Goal: Information Seeking & Learning: Learn about a topic

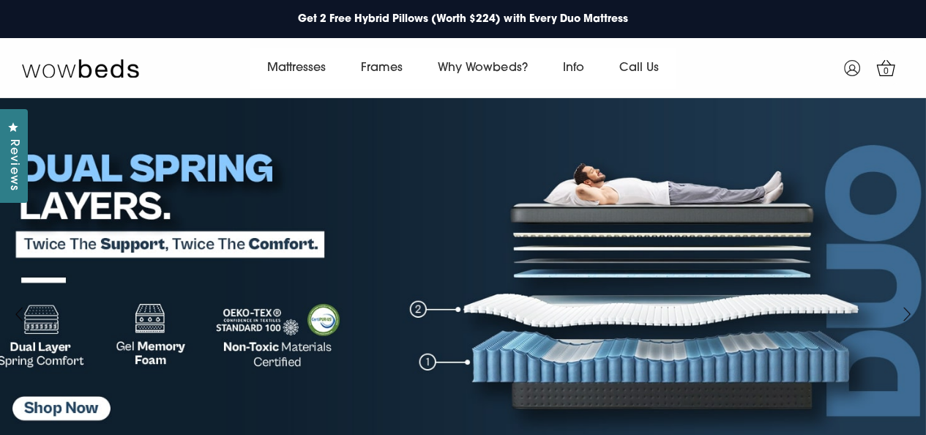
click at [753, 33] on div "🚚 Australia-Wide Free Shipping On All Mattresses 💸 Save Up to $1000 Enjoy a Ris…" at bounding box center [463, 19] width 926 height 38
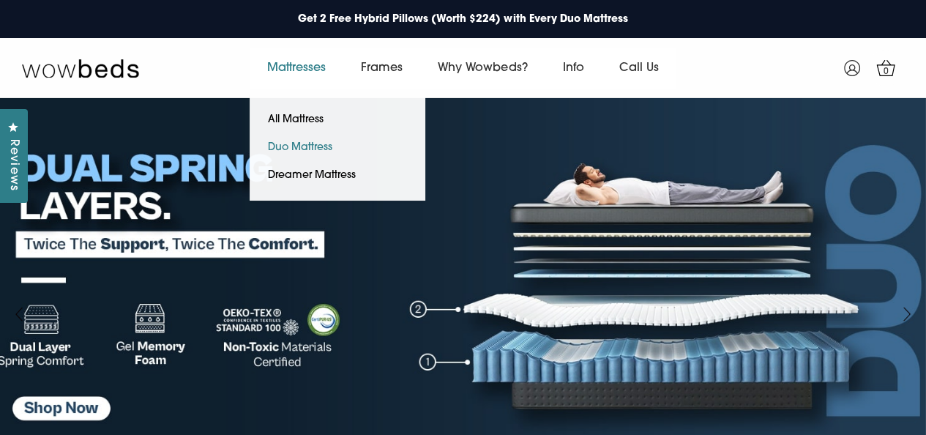
click at [292, 146] on link "Duo Mattress" at bounding box center [300, 148] width 101 height 28
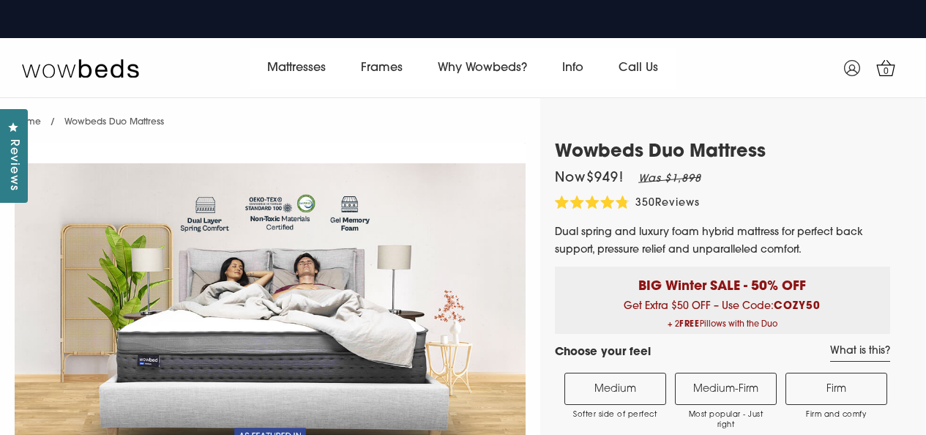
select select "Medium-Firm"
select select "Queen"
click at [756, 149] on h1 "Wowbeds Duo Mattress" at bounding box center [722, 152] width 335 height 21
drag, startPoint x: 716, startPoint y: 148, endPoint x: 651, endPoint y: 149, distance: 65.2
click at [651, 149] on h1 "Wowbeds Duo Mattress" at bounding box center [722, 152] width 335 height 21
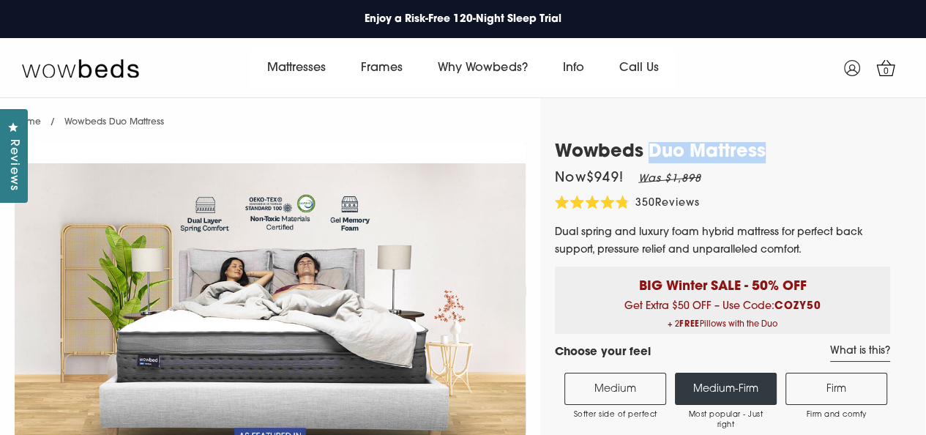
click at [666, 149] on h1 "Wowbeds Duo Mattress" at bounding box center [722, 152] width 335 height 21
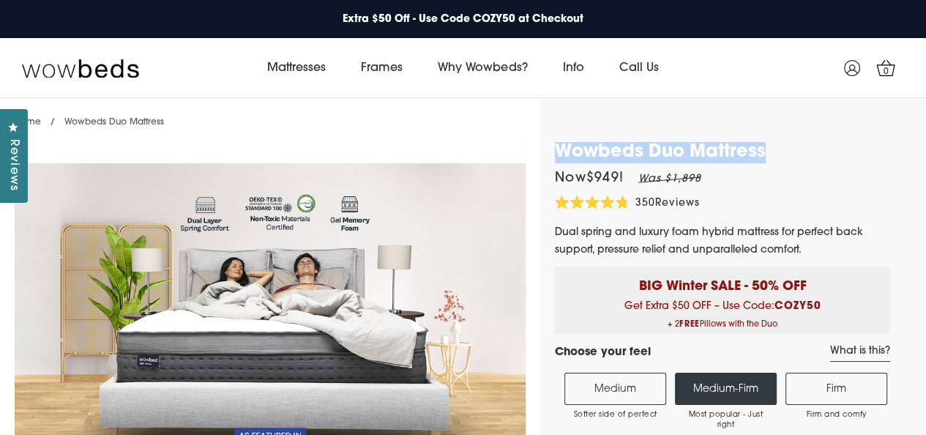
click at [690, 142] on h1 "Wowbeds Duo Mattress" at bounding box center [722, 152] width 335 height 21
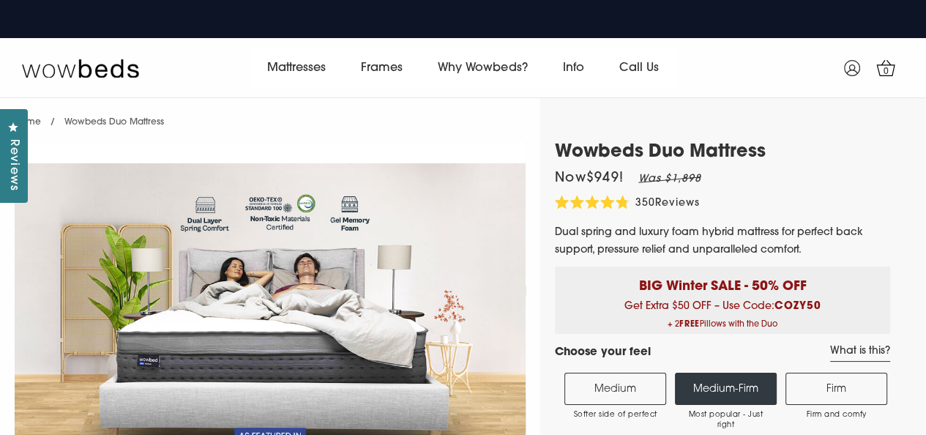
click at [690, 142] on h1 "Wowbeds Duo Mattress" at bounding box center [722, 152] width 335 height 21
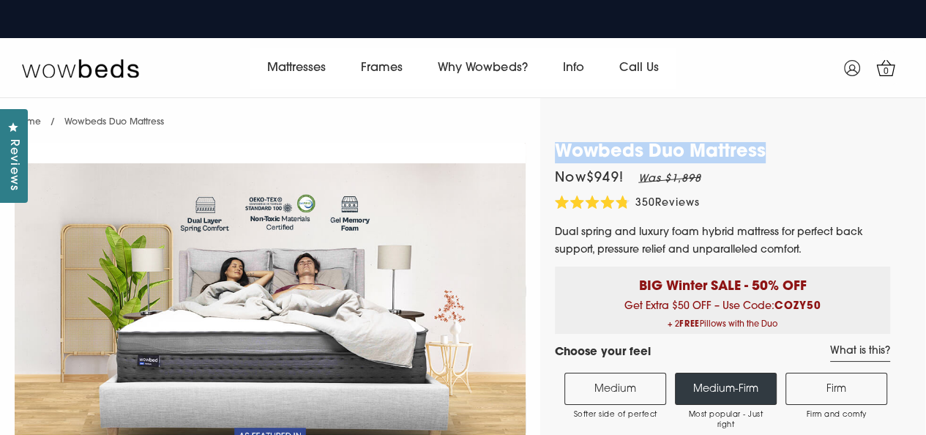
click at [690, 142] on h1 "Wowbeds Duo Mattress" at bounding box center [722, 152] width 335 height 21
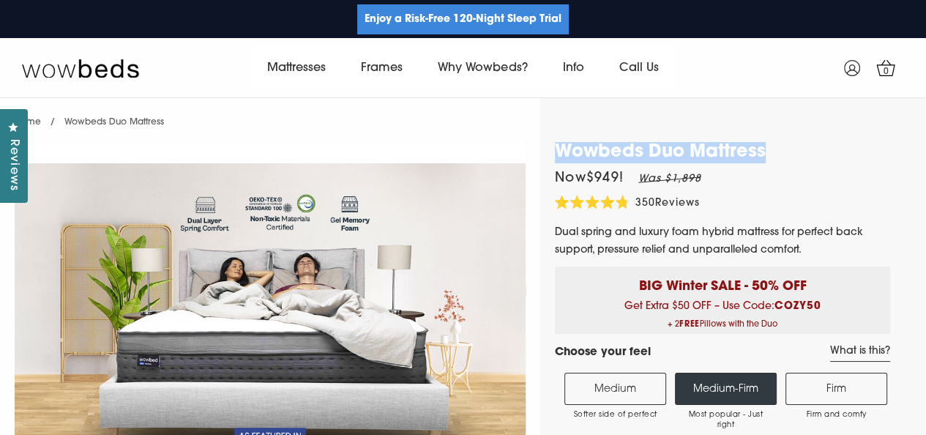
drag, startPoint x: 756, startPoint y: 94, endPoint x: 450, endPoint y: 30, distance: 312.6
click at [756, 94] on div "Mattresses All Mattress Frames" at bounding box center [463, 67] width 882 height 59
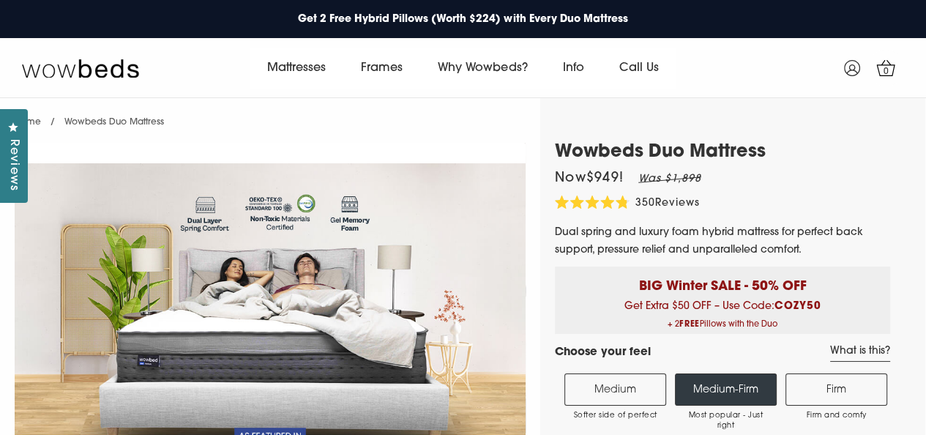
click at [681, 154] on h1 "Wowbeds Duo Mattress" at bounding box center [722, 152] width 335 height 21
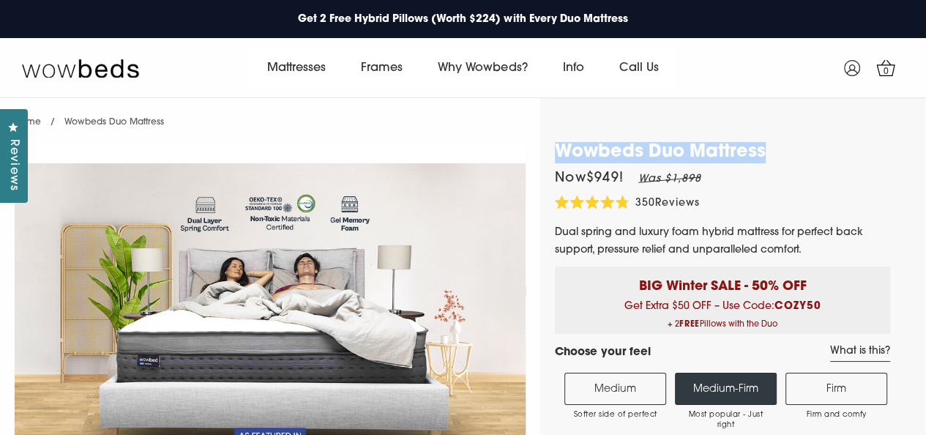
click at [656, 145] on h1 "Wowbeds Duo Mattress" at bounding box center [722, 152] width 335 height 21
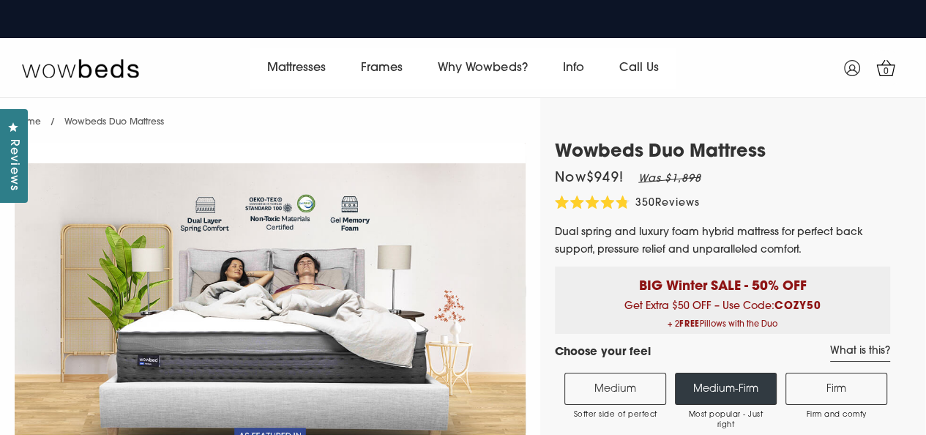
click at [644, 150] on h1 "Wowbeds Duo Mattress" at bounding box center [722, 152] width 335 height 21
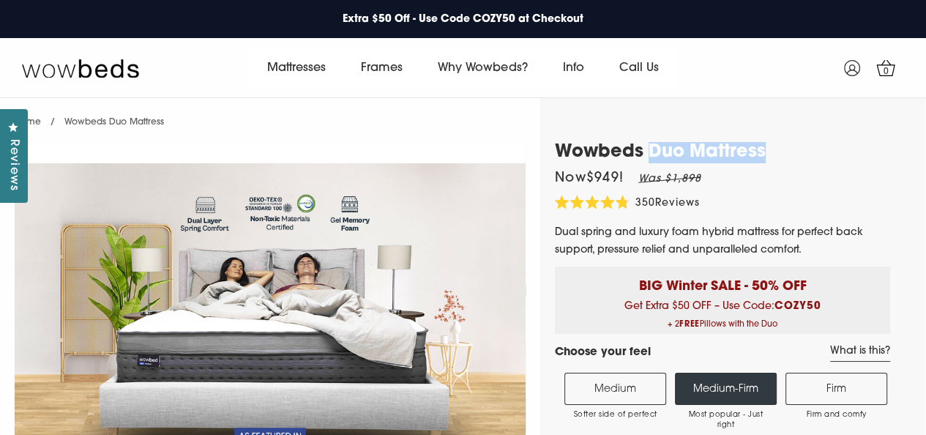
drag, startPoint x: 652, startPoint y: 154, endPoint x: 783, endPoint y: 154, distance: 131.8
click at [783, 154] on h1 "Wowbeds Duo Mattress" at bounding box center [722, 152] width 335 height 21
click at [753, 153] on h1 "Wowbeds Duo Mattress" at bounding box center [722, 152] width 335 height 21
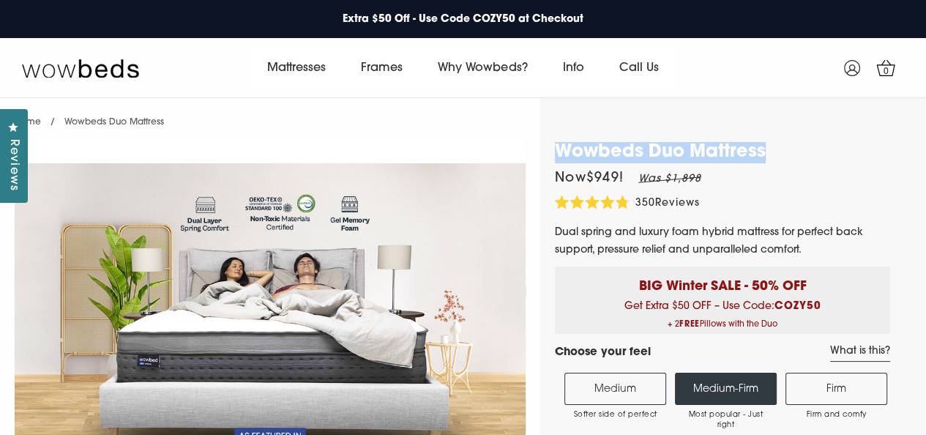
click at [753, 153] on h1 "Wowbeds Duo Mattress" at bounding box center [722, 152] width 335 height 21
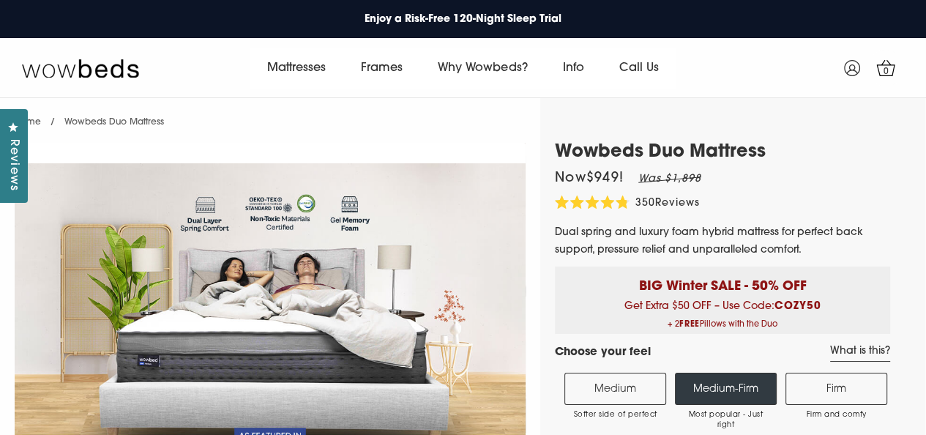
click at [728, 291] on p "BIG Winter SALE - 50% OFF" at bounding box center [722, 282] width 313 height 30
click at [775, 286] on p "BIG Winter SALE - 50% OFF" at bounding box center [722, 282] width 313 height 30
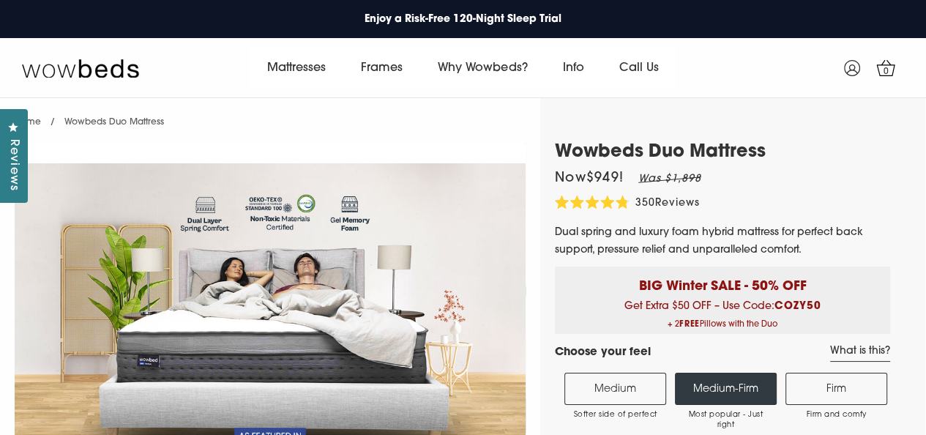
click at [815, 286] on p "BIG Winter SALE - 50% OFF" at bounding box center [722, 282] width 313 height 30
click at [794, 280] on p "BIG Winter SALE - 50% OFF" at bounding box center [722, 282] width 313 height 30
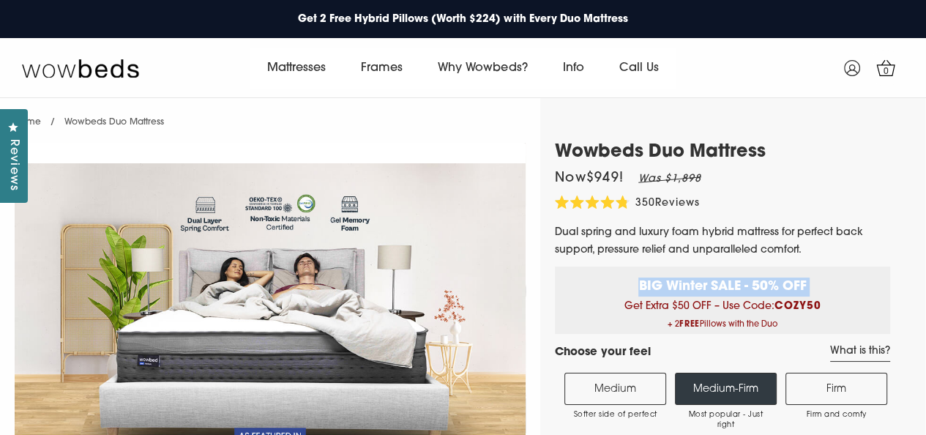
click at [794, 280] on p "BIG Winter SALE - 50% OFF" at bounding box center [722, 282] width 313 height 30
click at [766, 282] on p "BIG Winter SALE - 50% OFF" at bounding box center [722, 282] width 313 height 30
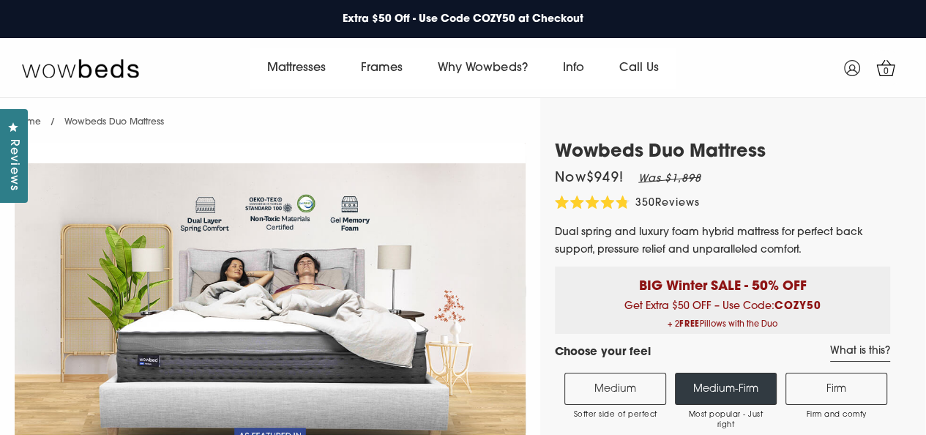
click at [759, 283] on p "BIG Winter SALE - 50% OFF" at bounding box center [722, 282] width 313 height 30
click at [724, 288] on p "BIG Winter SALE - 50% OFF" at bounding box center [722, 282] width 313 height 30
click at [674, 289] on p "BIG Winter SALE - 50% OFF" at bounding box center [722, 282] width 313 height 30
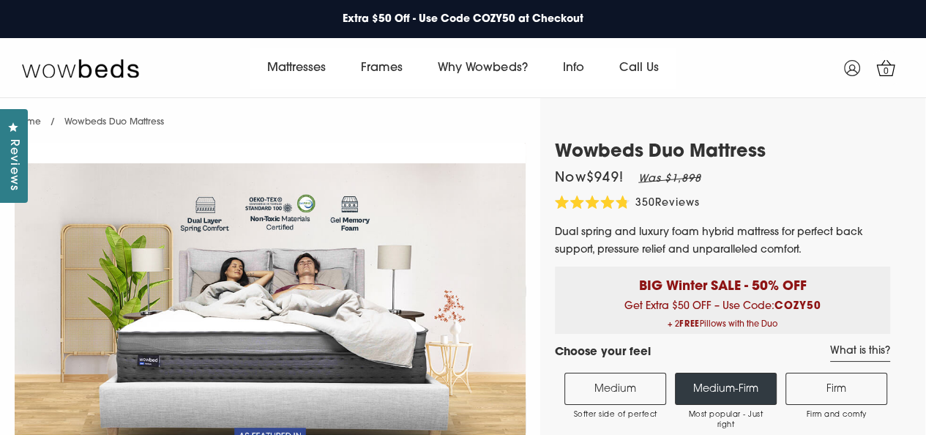
click at [674, 289] on p "BIG Winter SALE - 50% OFF" at bounding box center [722, 282] width 313 height 30
click at [652, 288] on p "BIG Winter SALE - 50% OFF" at bounding box center [722, 282] width 313 height 30
click at [697, 288] on p "BIG Winter SALE - 50% OFF" at bounding box center [722, 282] width 313 height 30
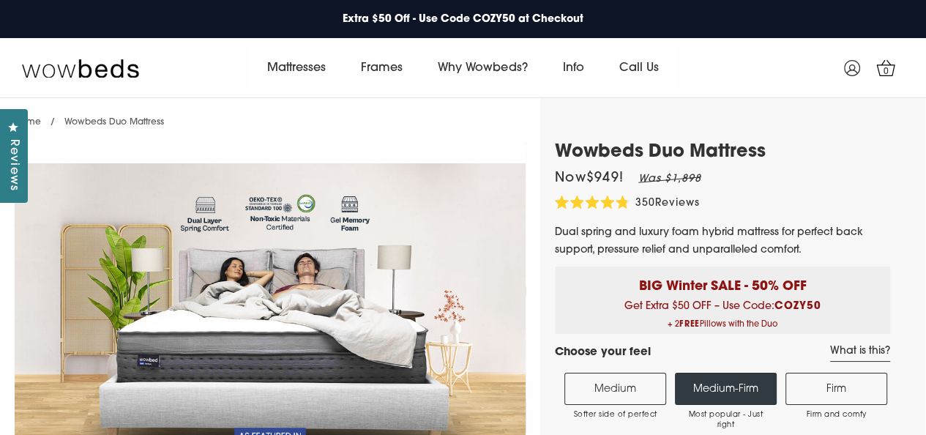
click at [724, 289] on p "BIG Winter SALE - 50% OFF" at bounding box center [722, 282] width 313 height 30
click at [761, 284] on p "BIG Winter SALE - 50% OFF" at bounding box center [722, 282] width 313 height 30
click at [792, 287] on p "BIG Winter SALE - 50% OFF" at bounding box center [722, 282] width 313 height 30
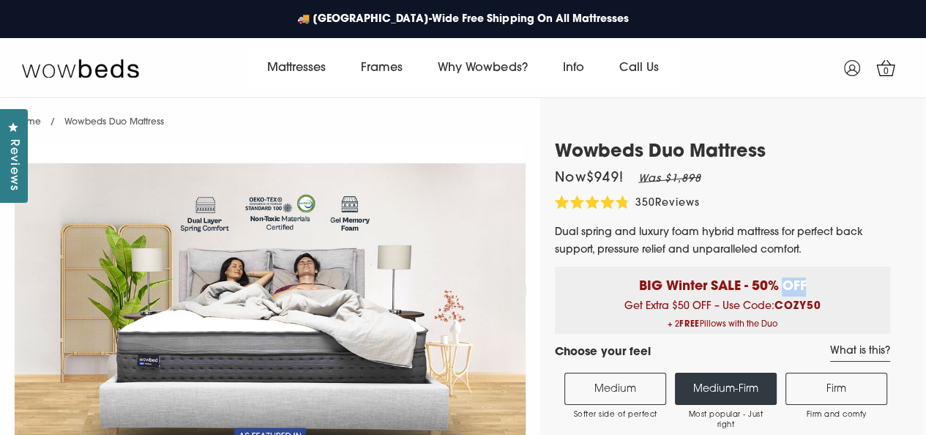
click at [792, 287] on p "BIG Winter SALE - 50% OFF" at bounding box center [722, 282] width 313 height 30
click at [794, 308] on b "COZY50" at bounding box center [797, 306] width 47 height 11
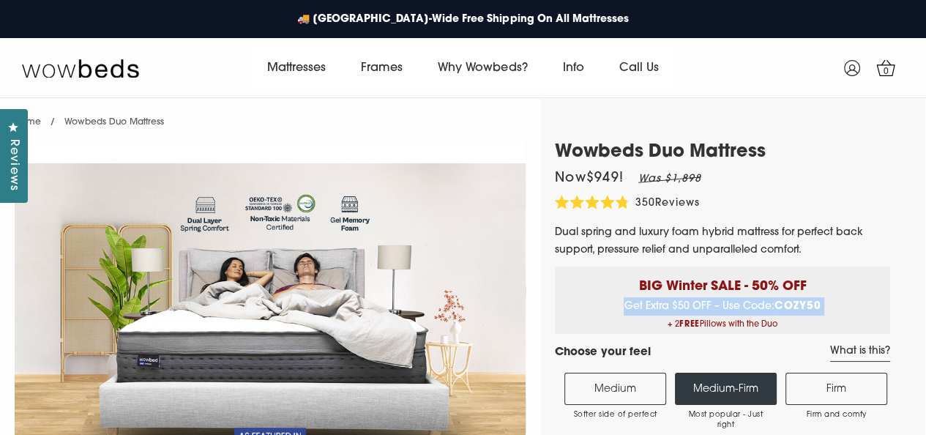
click at [747, 305] on span "Get Extra $50 OFF – Use Code: COZY50 + 2 FREE Pillows with the Duo" at bounding box center [722, 317] width 313 height 33
click at [726, 306] on span "Get Extra $50 OFF – Use Code: COZY50 + 2 FREE Pillows with the Duo" at bounding box center [722, 317] width 313 height 33
click at [679, 305] on span "Get Extra $50 OFF – Use Code: COZY50 + 2 FREE Pillows with the Duo" at bounding box center [722, 317] width 313 height 33
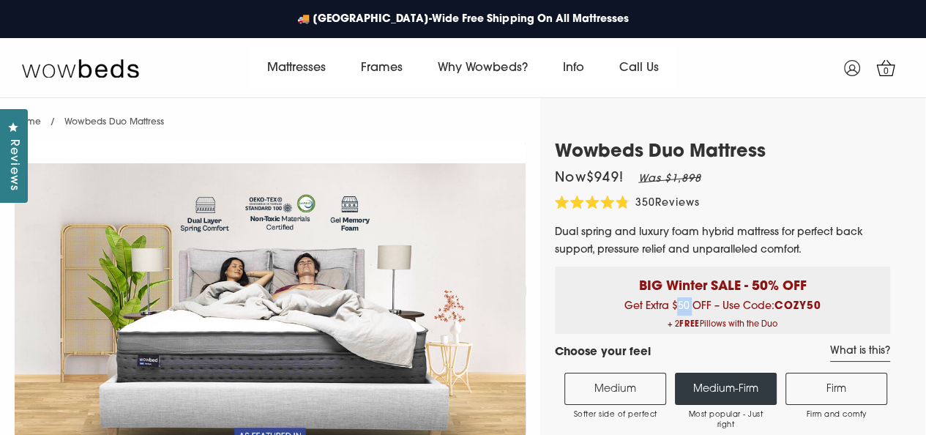
click at [679, 305] on span "Get Extra $50 OFF – Use Code: COZY50 + 2 FREE Pillows with the Duo" at bounding box center [722, 317] width 313 height 33
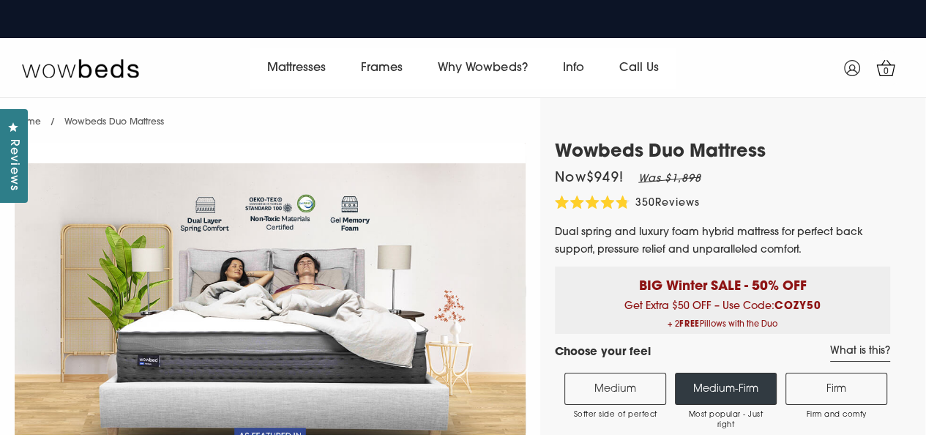
click at [707, 304] on span "Get Extra $50 OFF – Use Code: COZY50 + 2 FREE Pillows with the Duo" at bounding box center [722, 317] width 313 height 33
click at [755, 313] on div "BIG Winter SALE - 50% OFF Get Extra $50 OFF – Use Code: COZY50 + 2 FREE Pillows…" at bounding box center [722, 300] width 335 height 67
click at [834, 305] on div "BIG Winter SALE - 50% OFF Get Extra $50 OFF – Use Code: COZY50 + 2 FREE Pillows…" at bounding box center [722, 300] width 335 height 67
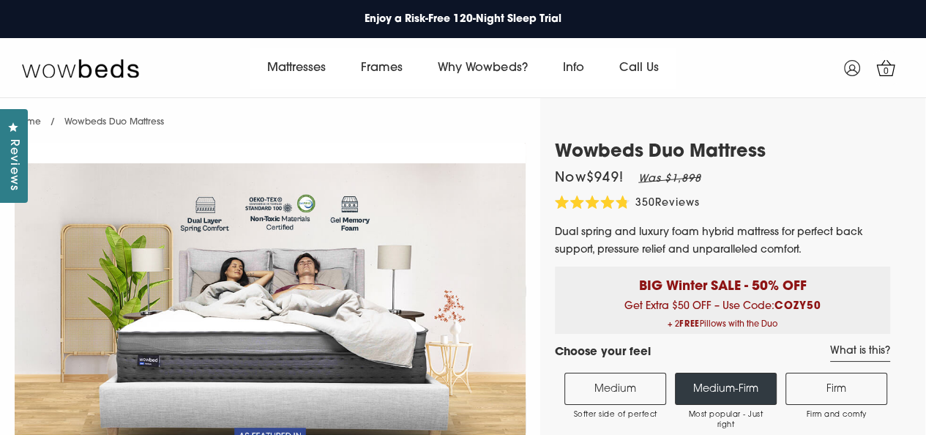
click at [813, 305] on b "COZY50" at bounding box center [797, 306] width 47 height 11
click at [759, 305] on span "Get Extra $50 OFF – Use Code: COZY50 + 2 FREE Pillows with the Duo" at bounding box center [722, 317] width 313 height 33
click at [779, 310] on b "COZY50" at bounding box center [797, 306] width 47 height 11
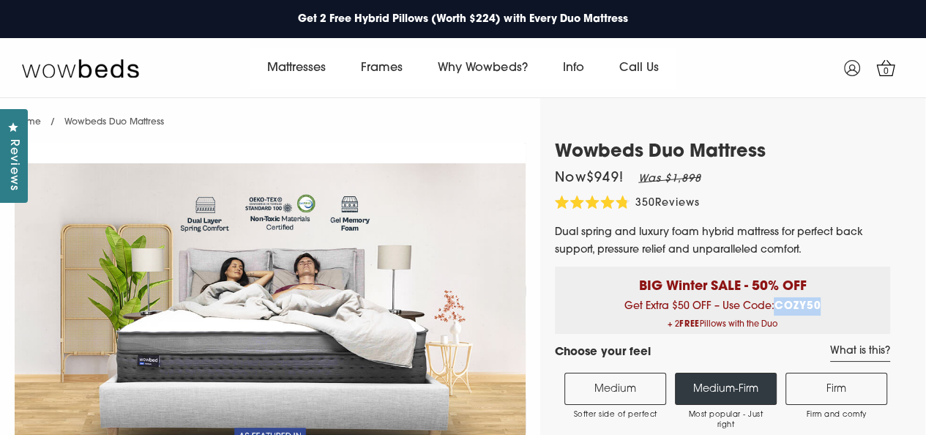
click at [779, 310] on b "COZY50" at bounding box center [797, 306] width 47 height 11
drag, startPoint x: 652, startPoint y: 149, endPoint x: 791, endPoint y: 150, distance: 139.1
click at [791, 150] on h1 "Wowbeds Duo Mattress" at bounding box center [722, 152] width 335 height 21
copy h1 "Duo Mattress"
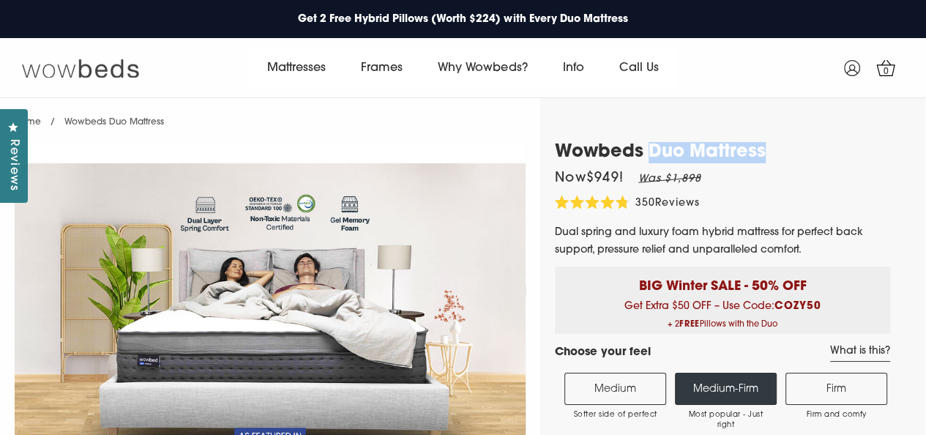
click at [50, 67] on img at bounding box center [80, 68] width 117 height 21
